Goal: Book appointment/travel/reservation

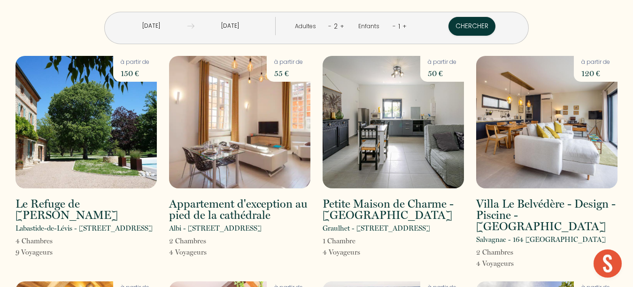
click at [148, 25] on input "[DATE]" at bounding box center [152, 26] width 72 height 18
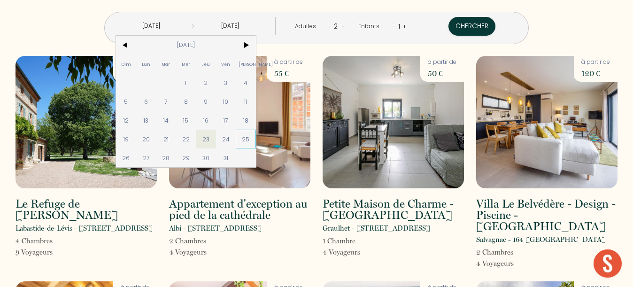
click at [242, 145] on span "25" at bounding box center [246, 139] width 20 height 19
type input "[DATE]"
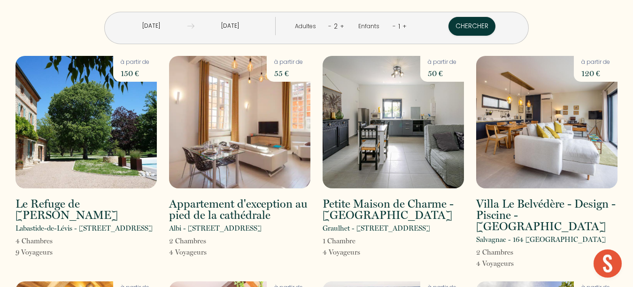
click at [231, 24] on input "[DATE]" at bounding box center [230, 26] width 72 height 18
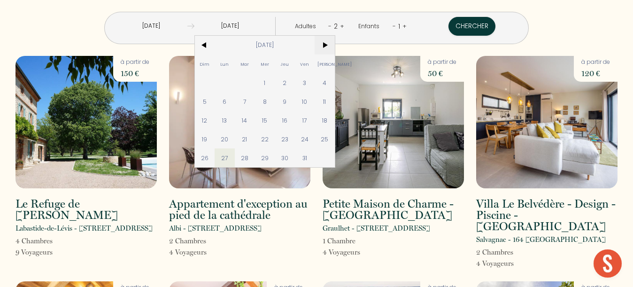
click at [329, 48] on span ">" at bounding box center [325, 45] width 20 height 19
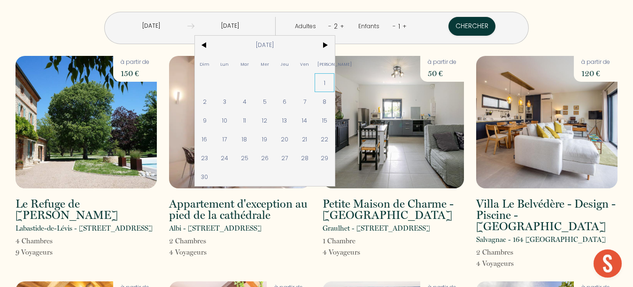
click at [329, 83] on span "1" at bounding box center [325, 82] width 20 height 19
type input "[DATE]"
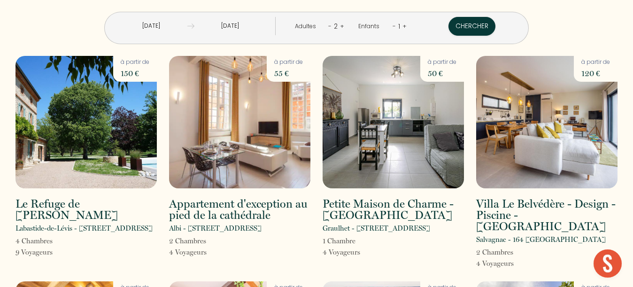
click at [341, 23] on link "+" at bounding box center [342, 26] width 4 height 9
click at [470, 25] on button "Chercher" at bounding box center [471, 26] width 47 height 19
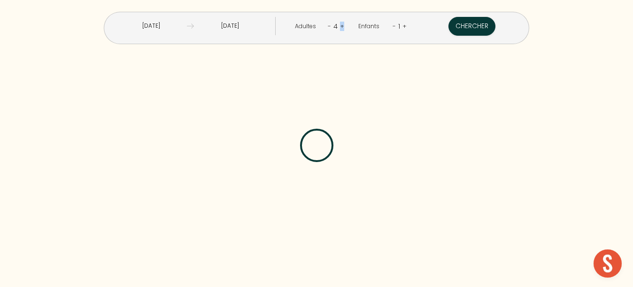
click at [391, 25] on div "Enfants - 1 +" at bounding box center [382, 26] width 63 height 19
click at [393, 26] on link "-" at bounding box center [394, 26] width 3 height 9
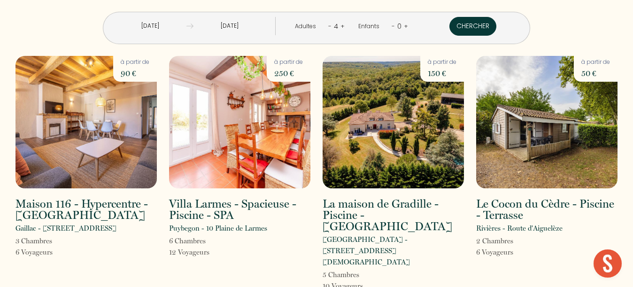
click at [474, 28] on button "Chercher" at bounding box center [472, 26] width 47 height 19
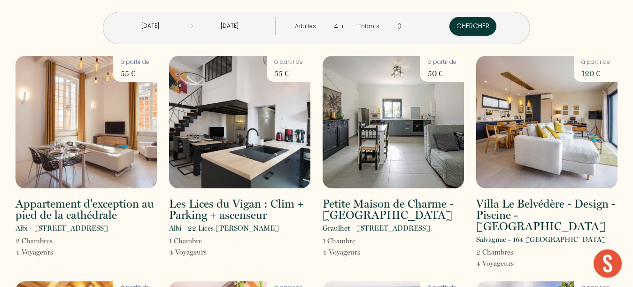
click at [535, 105] on img at bounding box center [546, 122] width 141 height 132
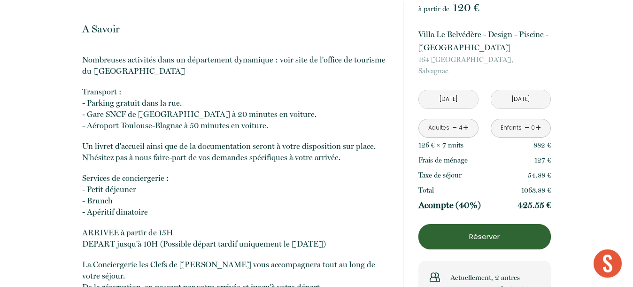
scroll to position [985, 0]
